Goal: Information Seeking & Learning: Learn about a topic

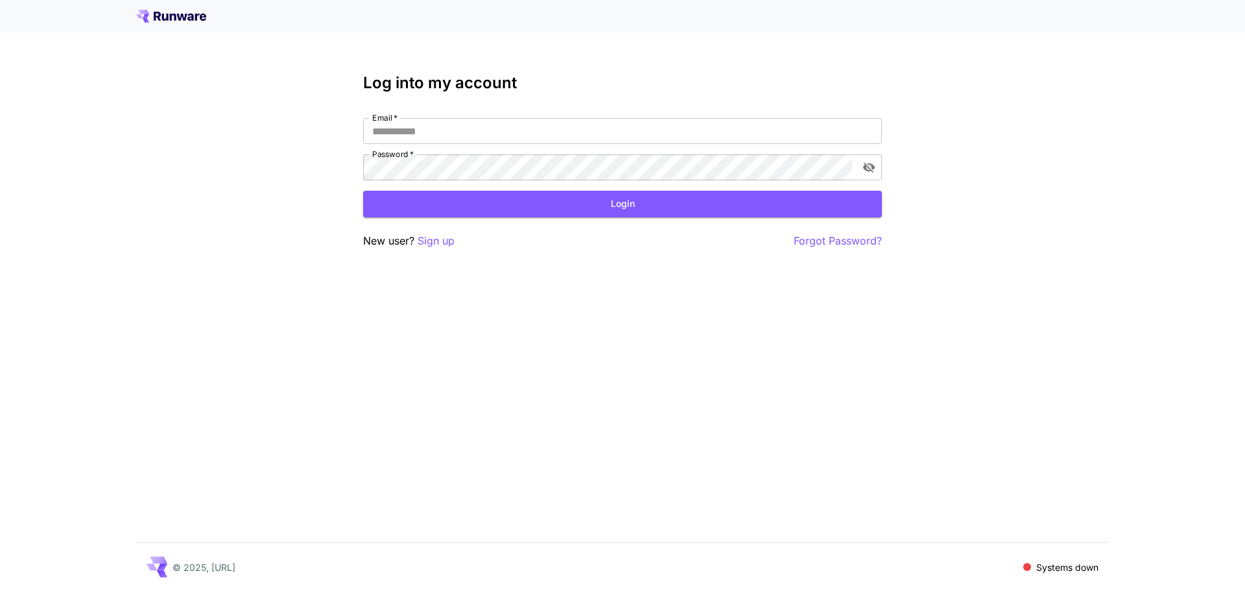
click at [948, 320] on div "Log into my account Email   * Email   * Password   * Password   * Login New use…" at bounding box center [622, 295] width 1245 height 591
click at [163, 17] on icon at bounding box center [165, 17] width 6 height 7
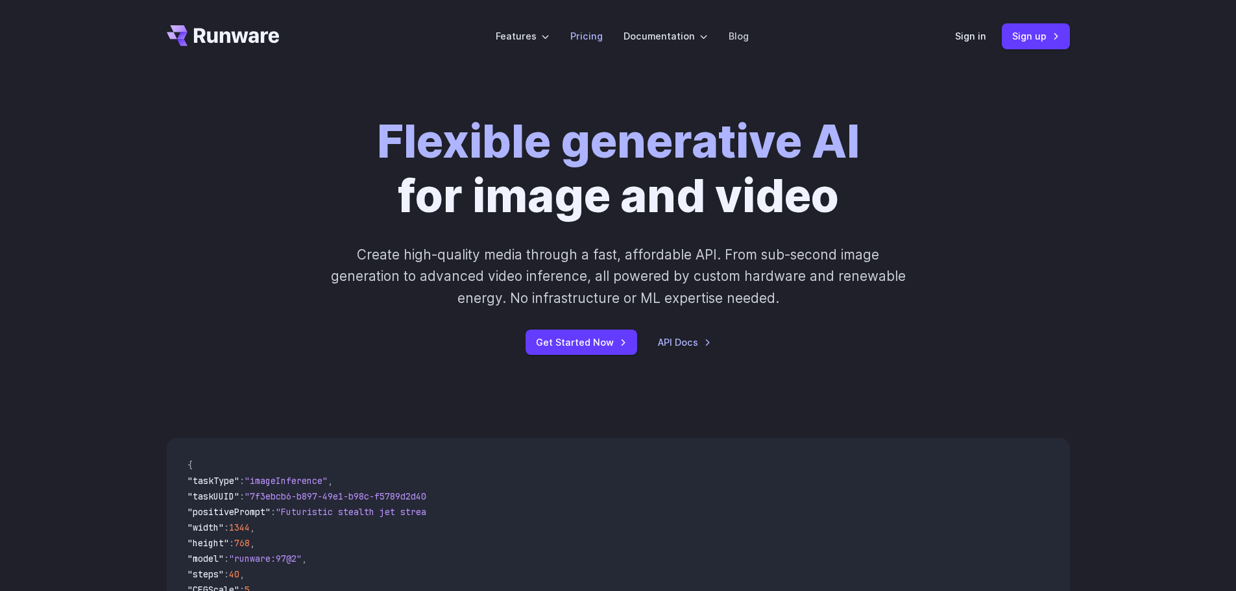
click at [588, 35] on link "Pricing" at bounding box center [586, 36] width 32 height 15
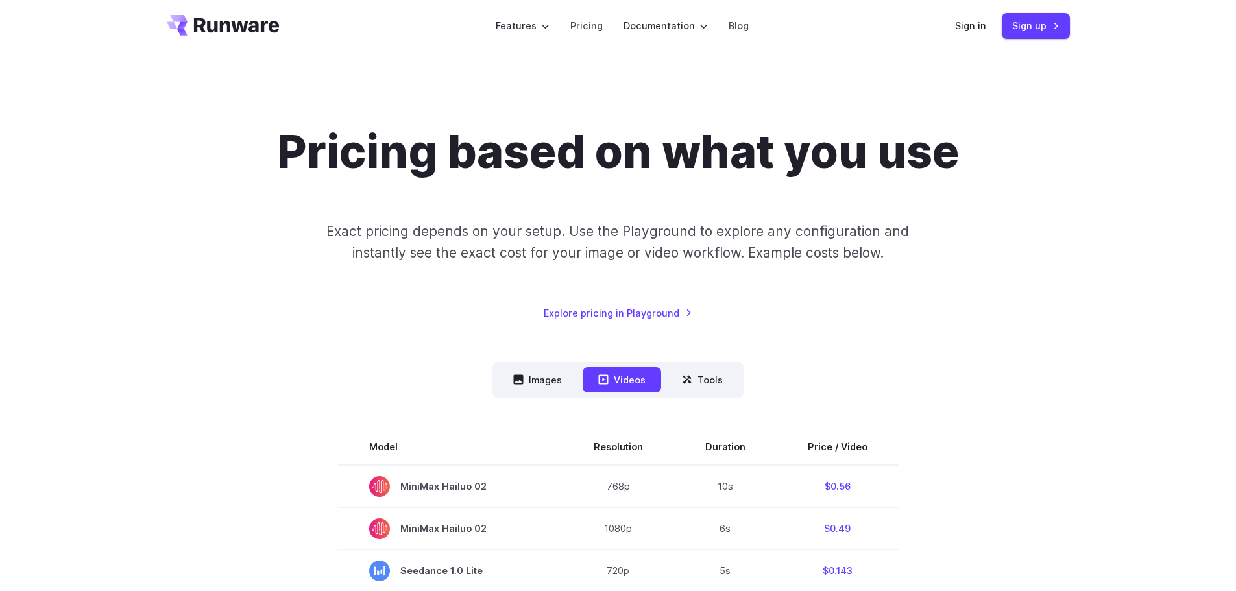
scroll to position [259, 0]
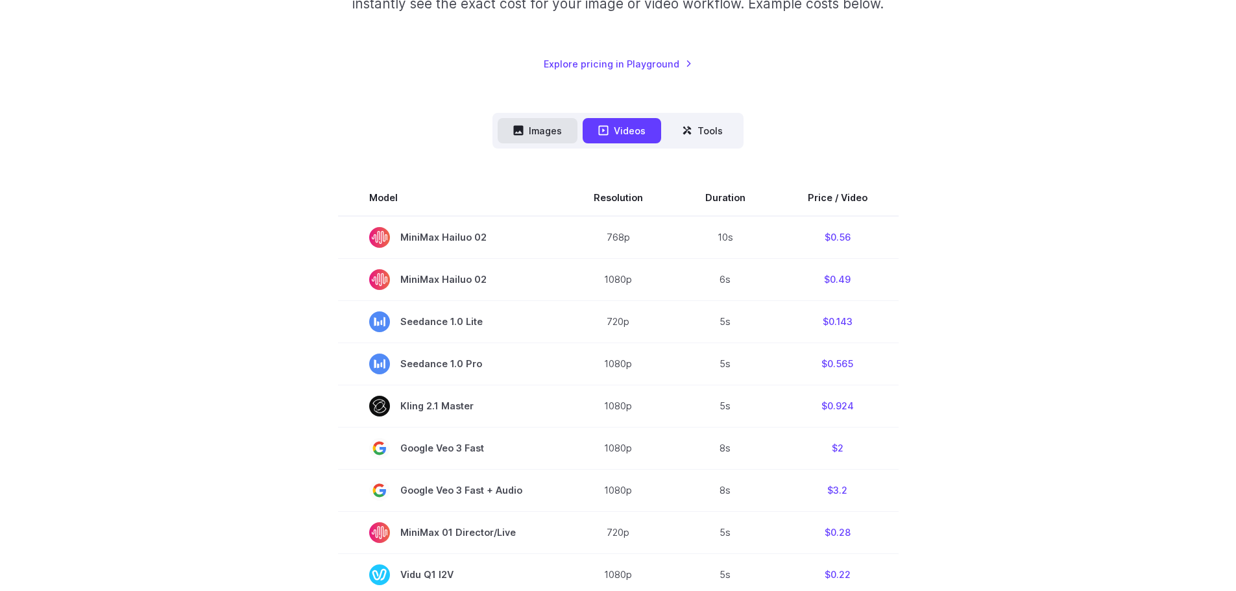
click at [516, 136] on icon at bounding box center [519, 131] width 10 height 10
click at [546, 127] on button "Images" at bounding box center [538, 130] width 80 height 25
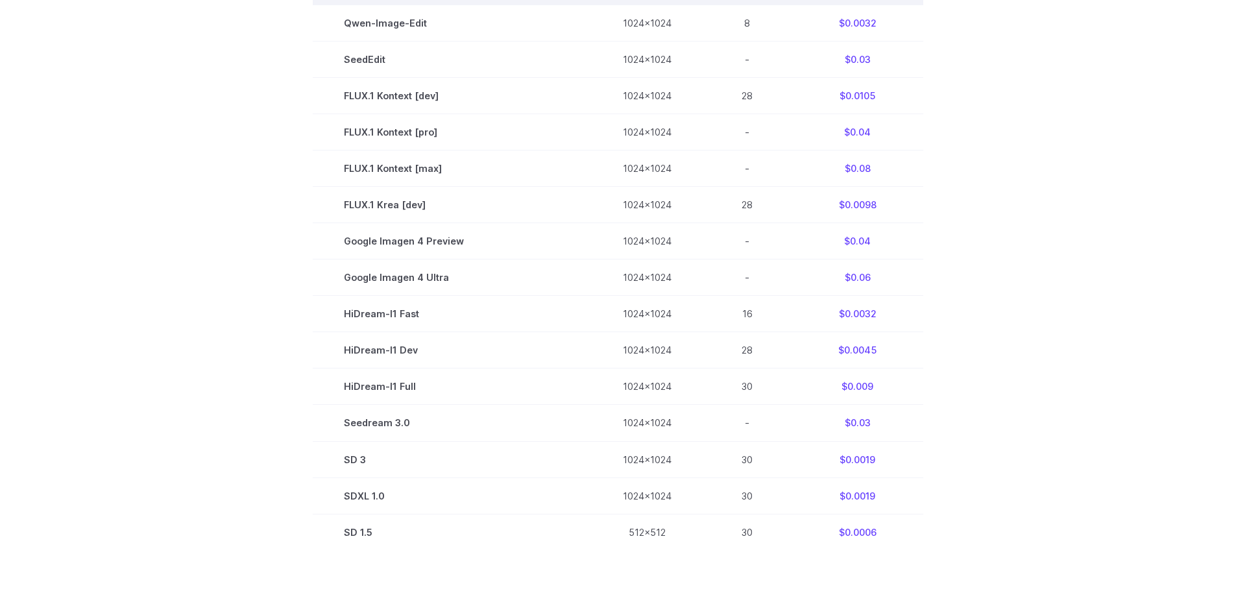
scroll to position [324, 0]
